Goal: Navigation & Orientation: Go to known website

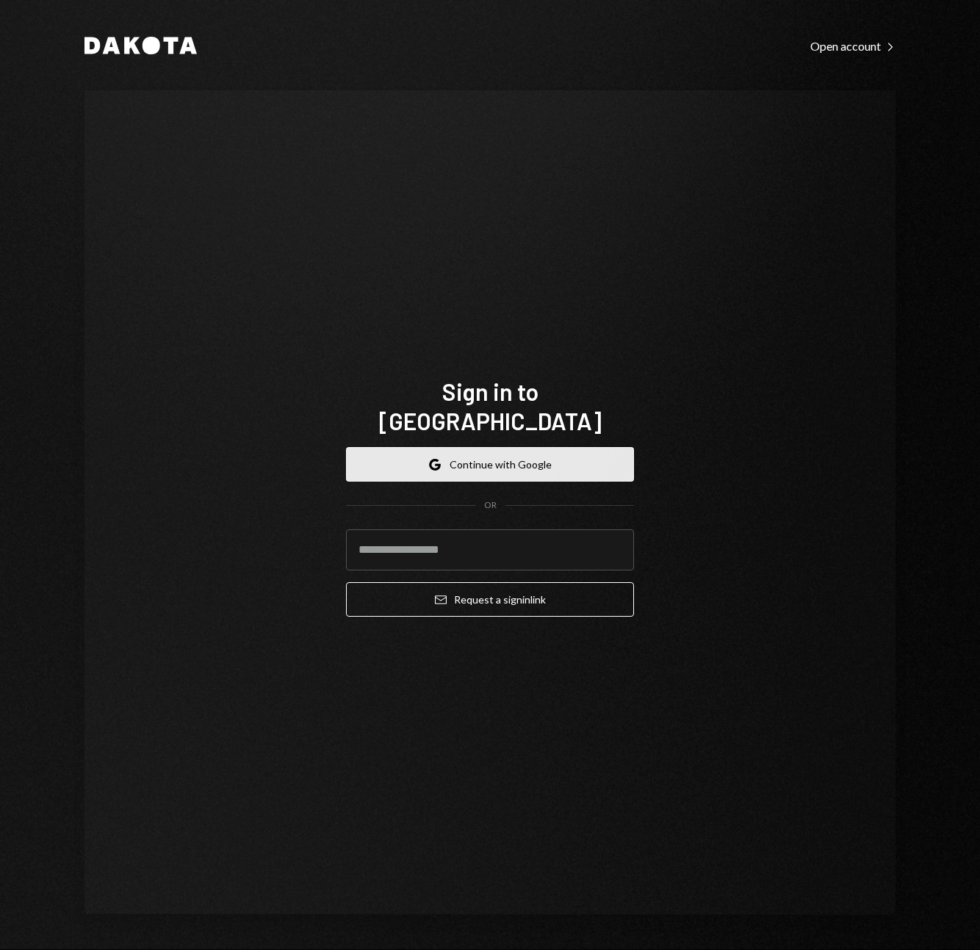
click at [573, 460] on button "Google Continue with Google" at bounding box center [490, 464] width 288 height 35
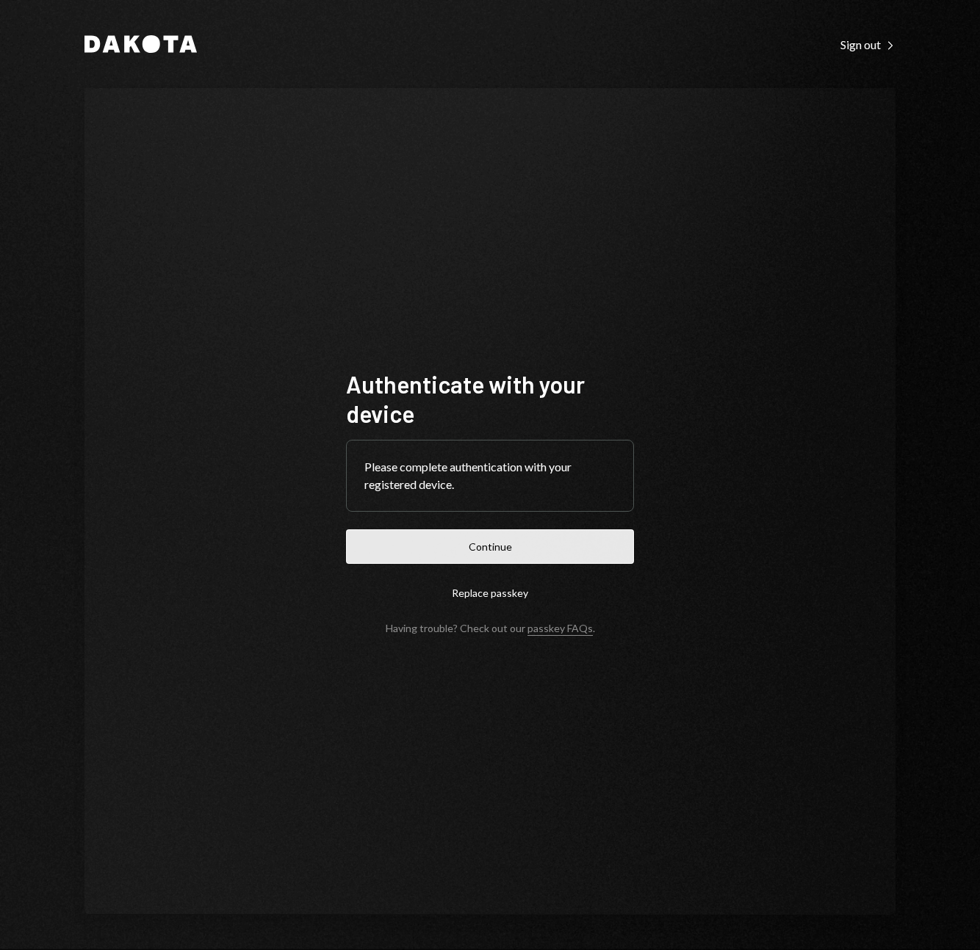
click at [500, 559] on button "Continue" at bounding box center [490, 546] width 288 height 35
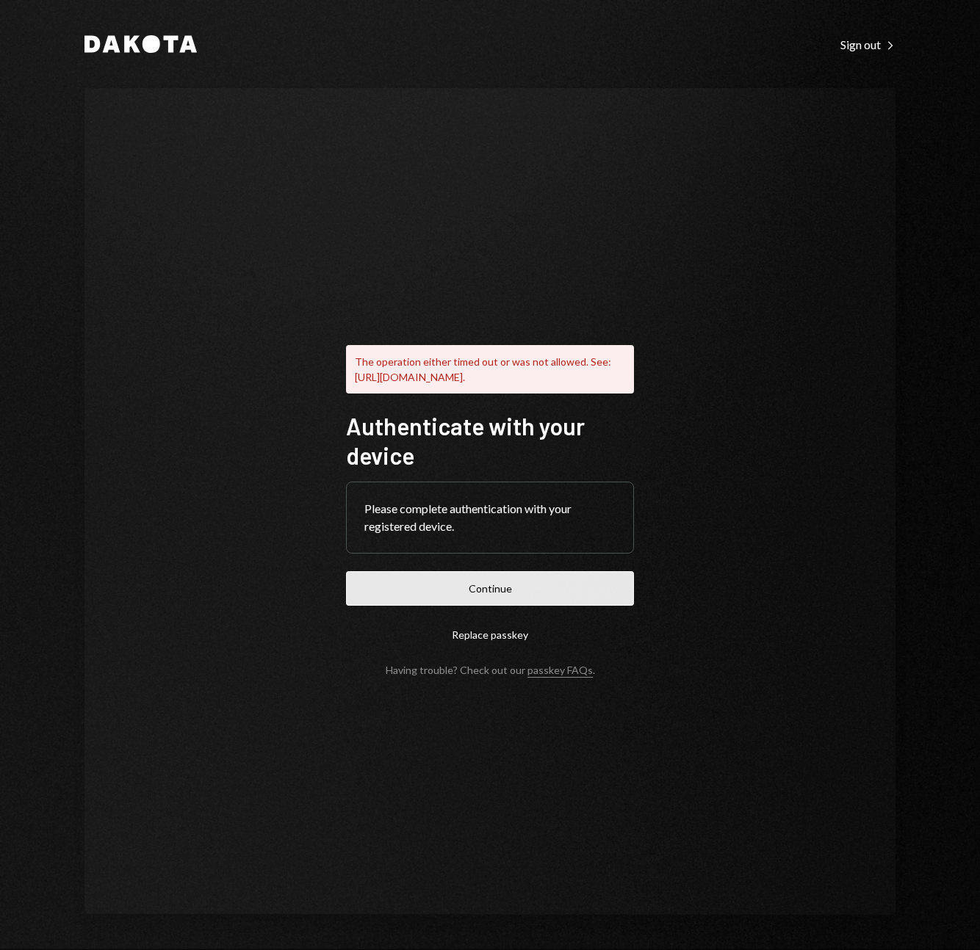
click at [549, 605] on button "Continue" at bounding box center [490, 588] width 288 height 35
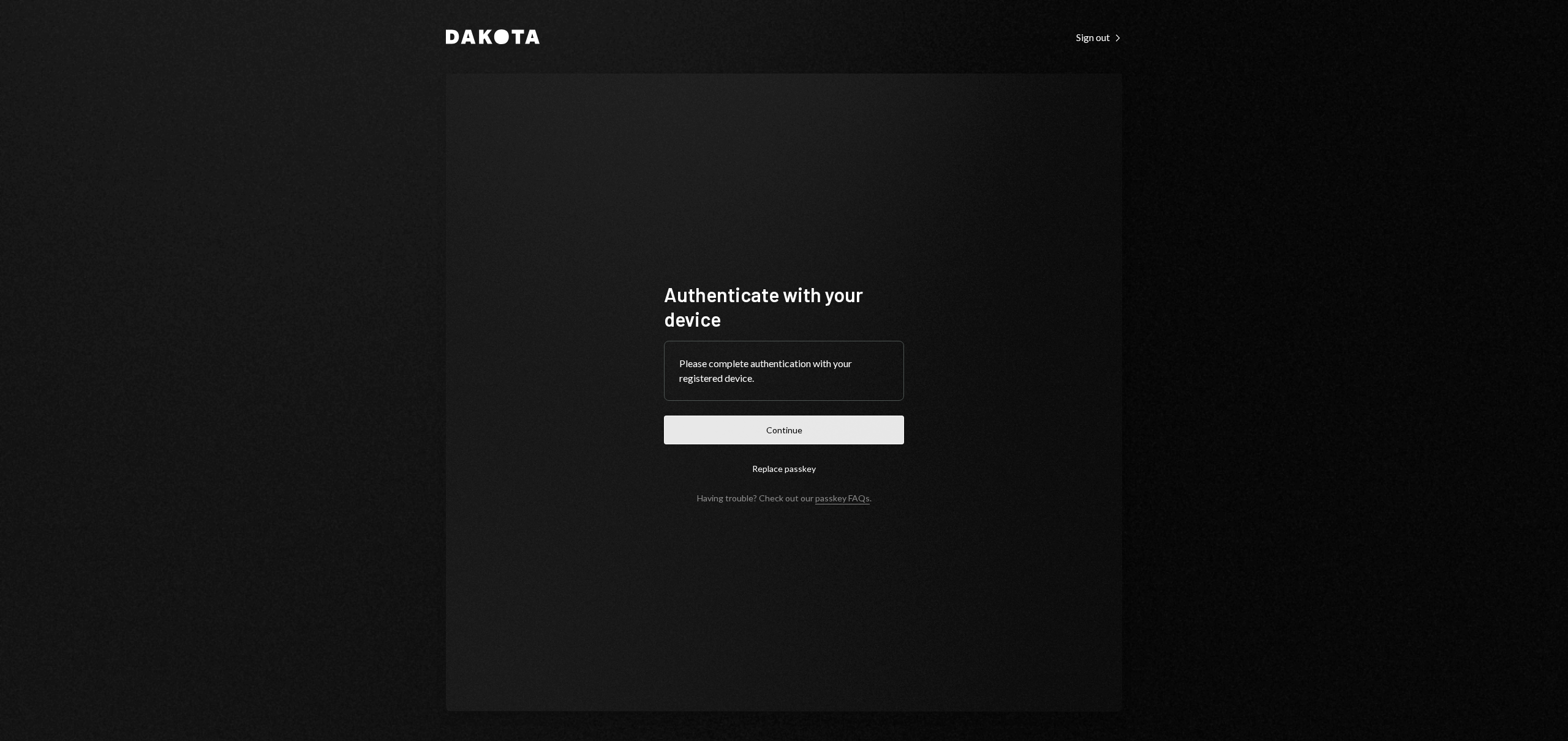
click at [813, 428] on button "Continue" at bounding box center [784, 430] width 240 height 29
